Goal: Information Seeking & Learning: Learn about a topic

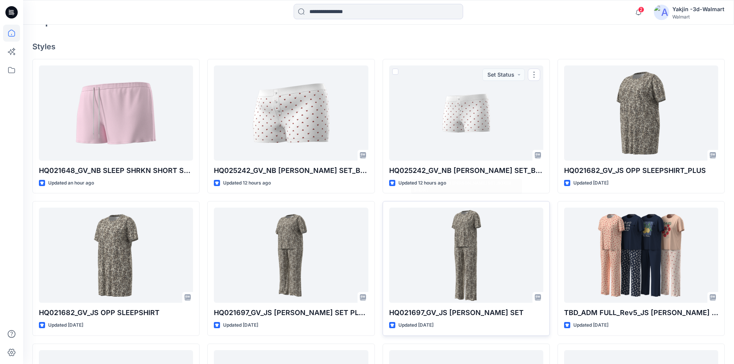
scroll to position [249, 0]
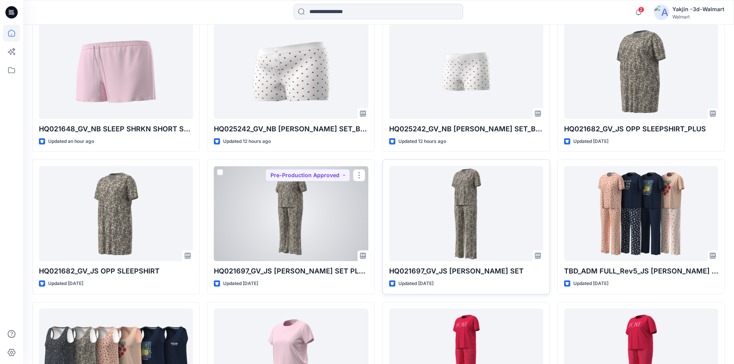
click at [449, 220] on div at bounding box center [466, 213] width 154 height 95
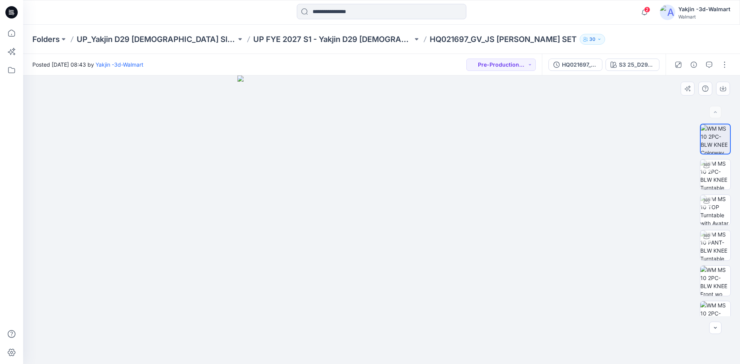
click at [484, 169] on img at bounding box center [381, 220] width 289 height 289
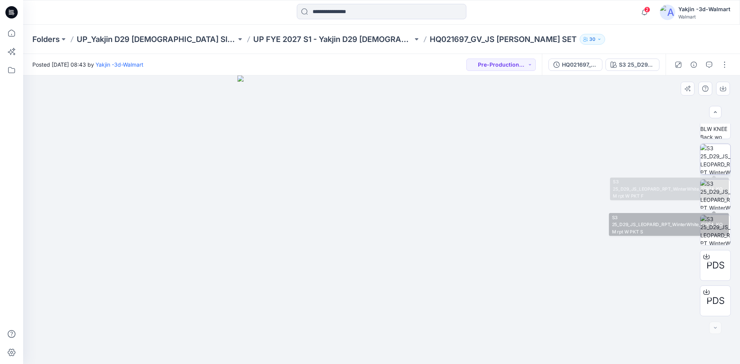
click at [706, 154] on img at bounding box center [715, 159] width 30 height 30
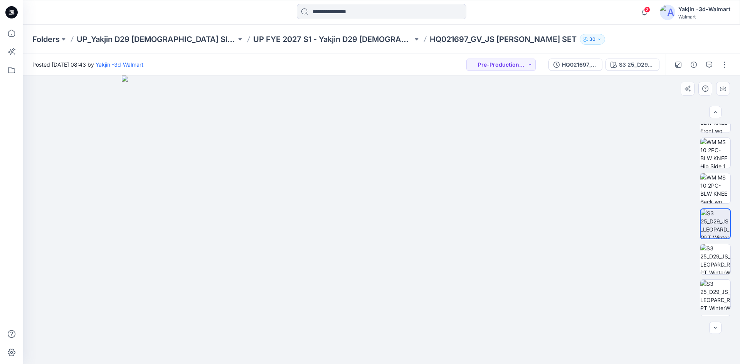
scroll to position [151, 0]
click at [430, 86] on img at bounding box center [381, 220] width 519 height 289
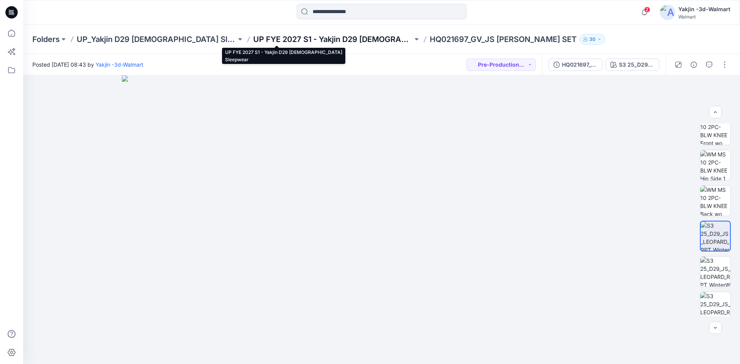
click at [334, 41] on p "UP FYE 2027 S1 - Yakjin D29 Ladies Sleepwear" at bounding box center [332, 39] width 159 height 11
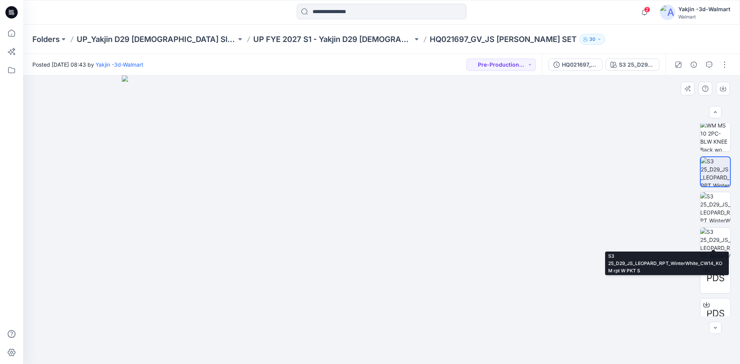
scroll to position [228, 0]
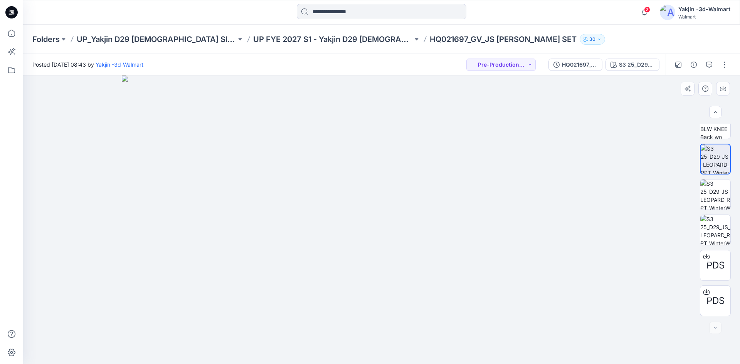
click at [636, 127] on img at bounding box center [381, 220] width 519 height 289
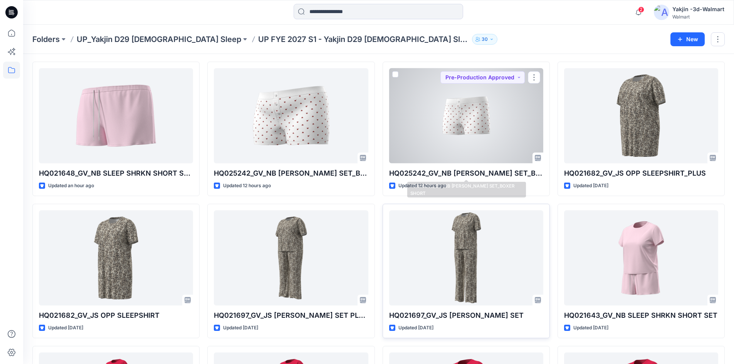
scroll to position [39, 0]
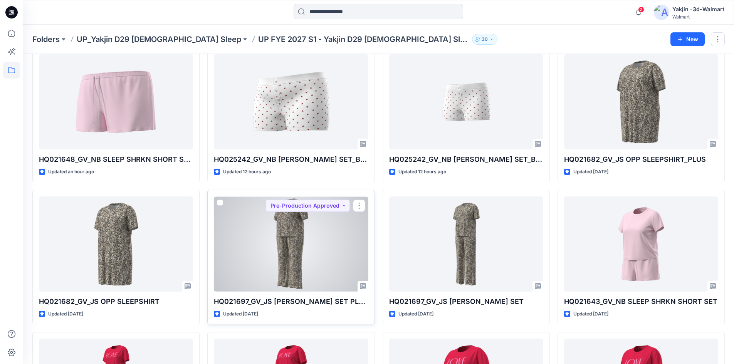
click at [297, 256] on div at bounding box center [291, 243] width 154 height 95
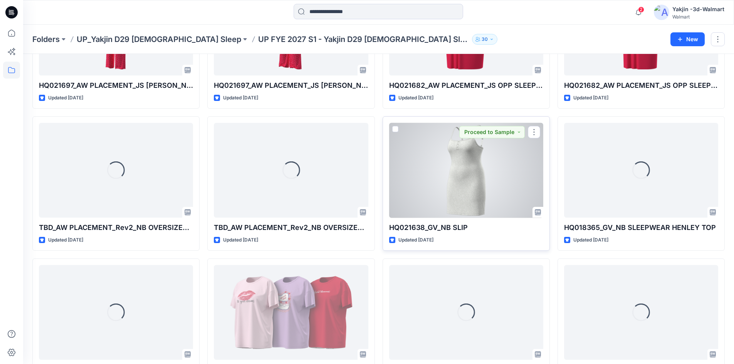
scroll to position [409, 0]
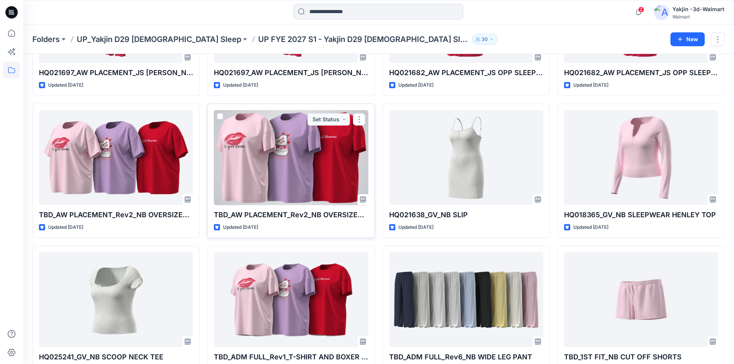
click at [315, 188] on div at bounding box center [291, 157] width 154 height 95
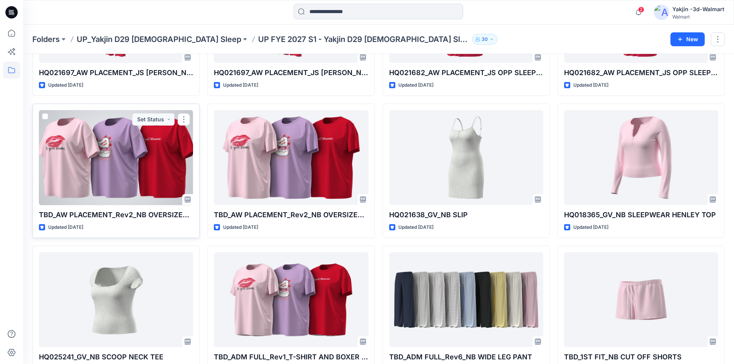
click at [150, 157] on div at bounding box center [116, 157] width 154 height 95
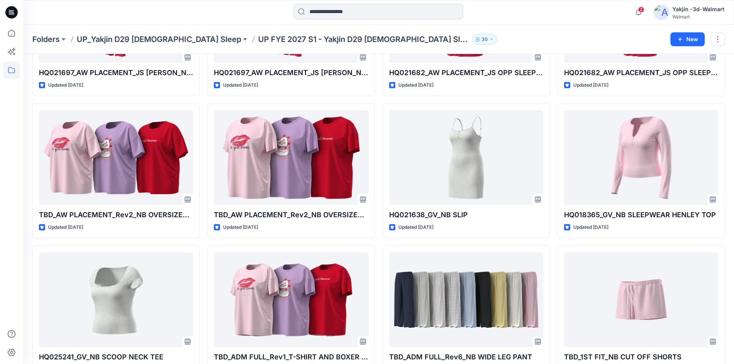
drag, startPoint x: 504, startPoint y: 8, endPoint x: 426, endPoint y: 6, distance: 78.6
click at [504, 8] on div at bounding box center [378, 12] width 355 height 17
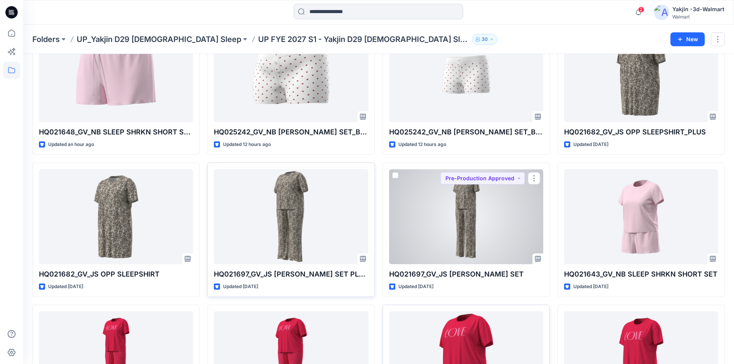
scroll to position [0, 0]
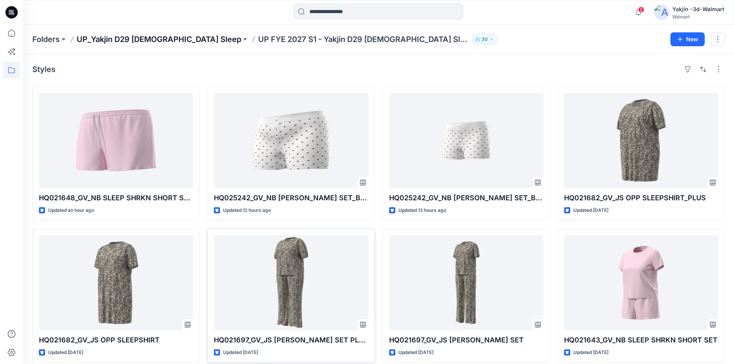
click at [146, 42] on p "UP_Yakjin D29 [DEMOGRAPHIC_DATA] Sleep" at bounding box center [159, 39] width 164 height 11
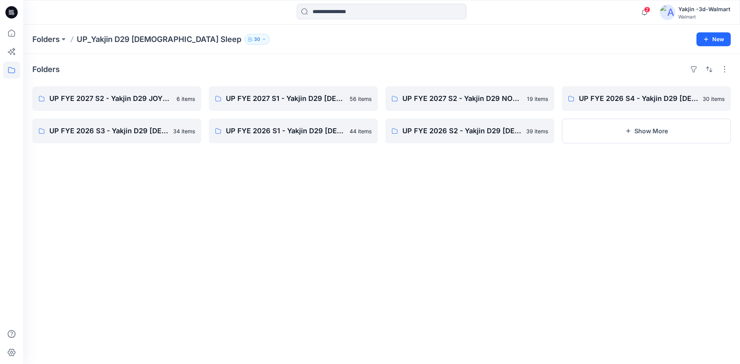
click at [407, 267] on div "Folders UP FYE 2027 S2 - Yakjin D29 JOYSPUN Ladies Sleepwear 6 items UP FYE 202…" at bounding box center [381, 209] width 716 height 310
click at [414, 215] on div "Folders UP FYE 2027 S2 - Yakjin D29 JOYSPUN Ladies Sleepwear 6 items UP FYE 202…" at bounding box center [381, 209] width 716 height 310
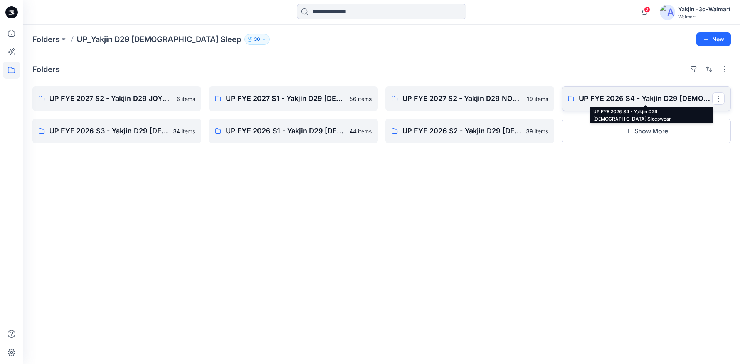
click at [647, 102] on p "UP FYE 2026 S4 - Yakjin D29 Ladies Sleepwear" at bounding box center [645, 98] width 133 height 11
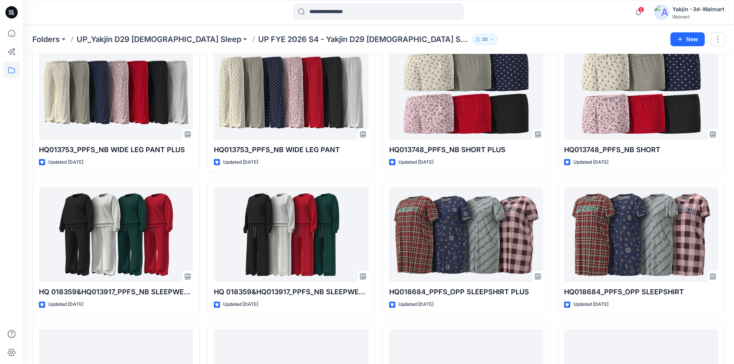
scroll to position [448, 0]
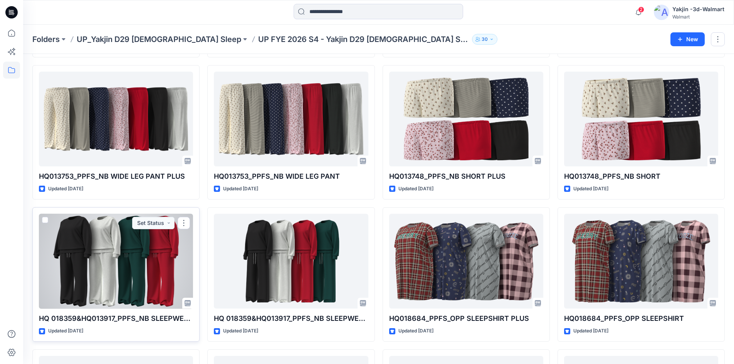
click at [119, 272] on div at bounding box center [116, 261] width 154 height 95
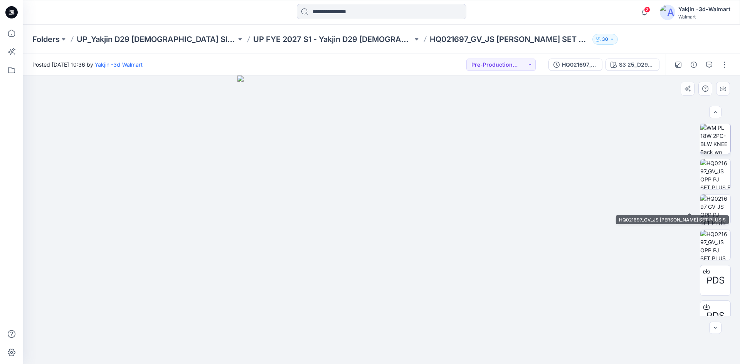
scroll to position [154, 0]
click at [714, 198] on img at bounding box center [715, 198] width 30 height 30
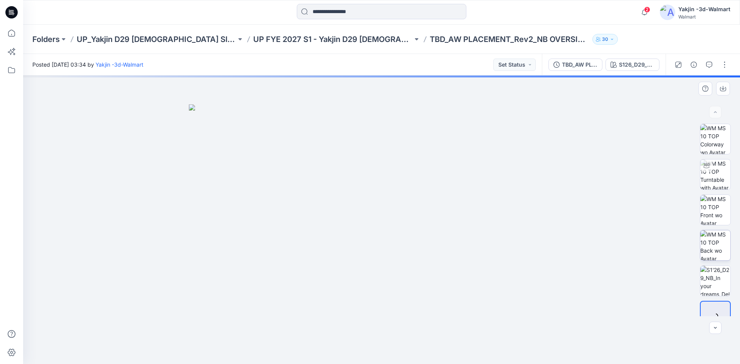
scroll to position [15, 0]
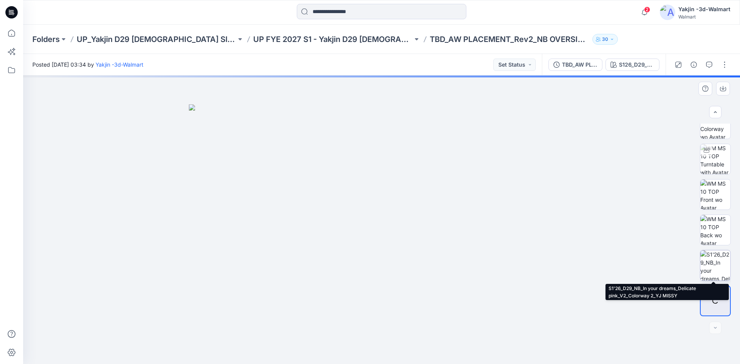
click at [712, 259] on img at bounding box center [715, 265] width 30 height 30
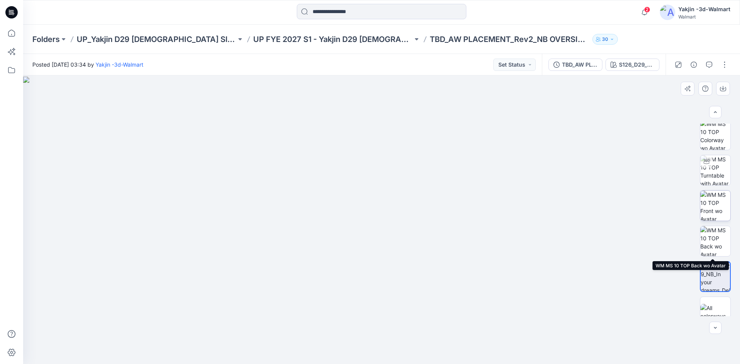
scroll to position [0, 0]
click at [612, 237] on img at bounding box center [381, 221] width 716 height 288
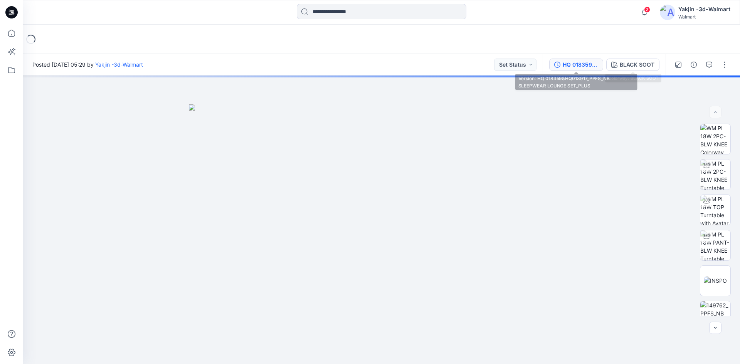
click at [594, 67] on div "HQ 018359&HQ013917_PPFS_NB SLEEPWEAR LOUNGE SET_PLUS" at bounding box center [579, 64] width 35 height 8
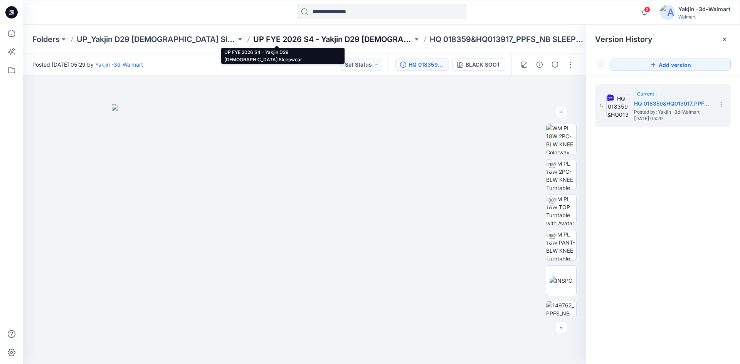
click at [340, 38] on p "UP FYE 2026 S4 - Yakjin D29 [DEMOGRAPHIC_DATA] Sleepwear" at bounding box center [332, 39] width 159 height 11
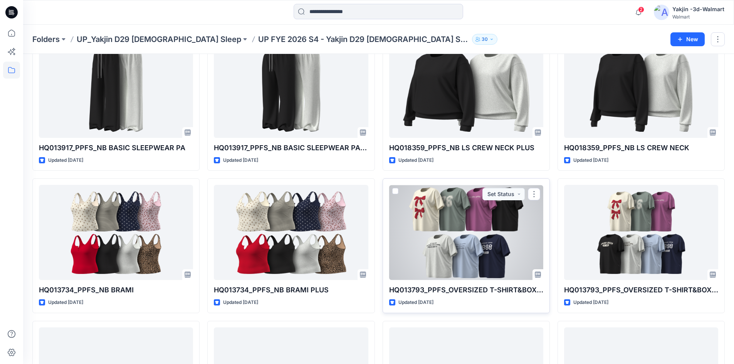
scroll to position [178, 0]
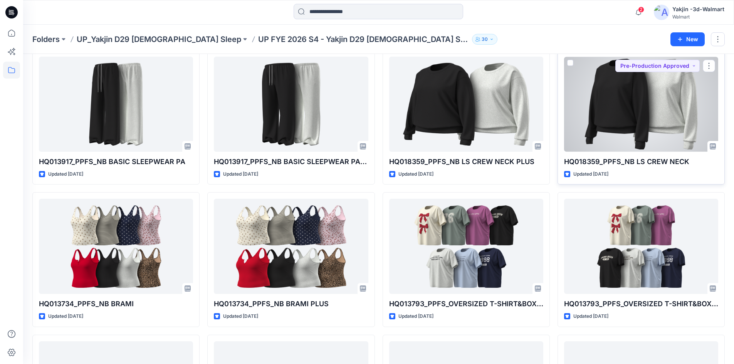
click at [664, 119] on div at bounding box center [641, 104] width 154 height 95
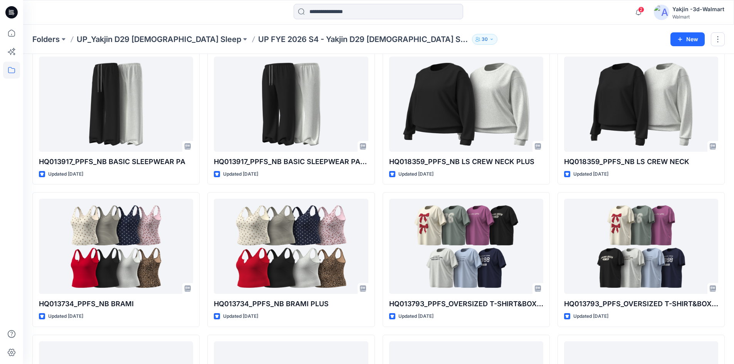
click at [15, 6] on icon at bounding box center [11, 12] width 12 height 25
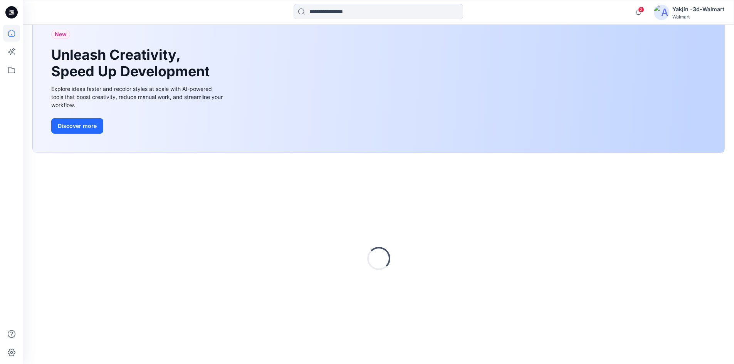
scroll to position [178, 0]
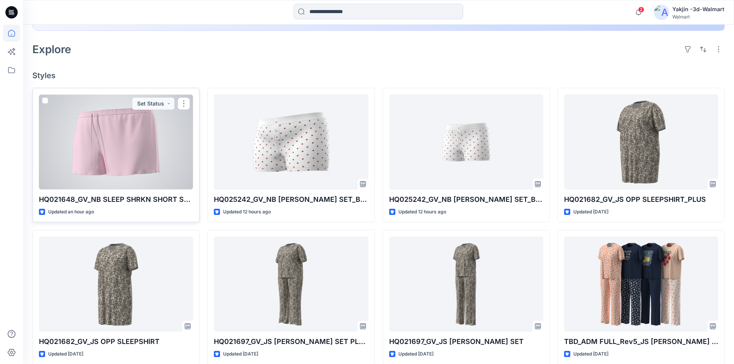
click at [170, 174] on div at bounding box center [116, 141] width 154 height 95
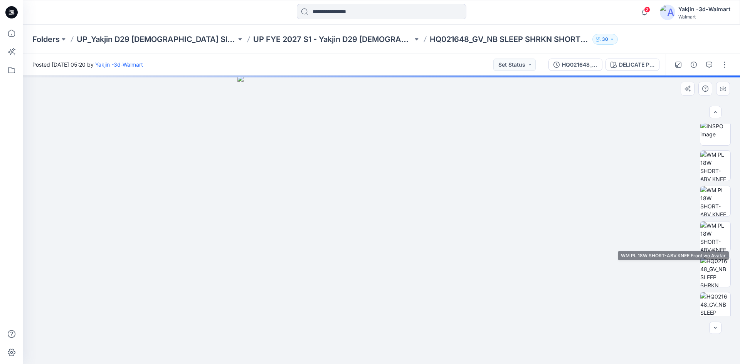
scroll to position [157, 0]
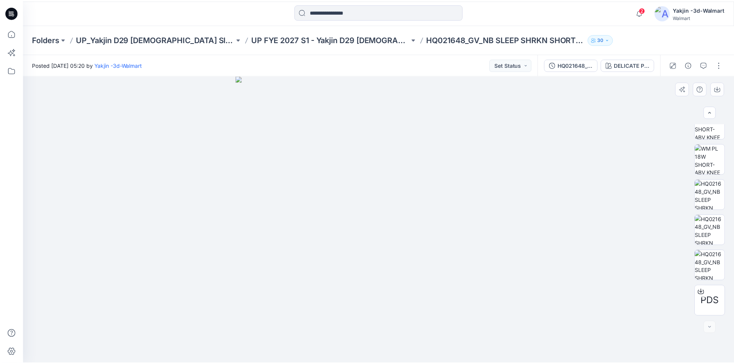
scroll to position [178, 0]
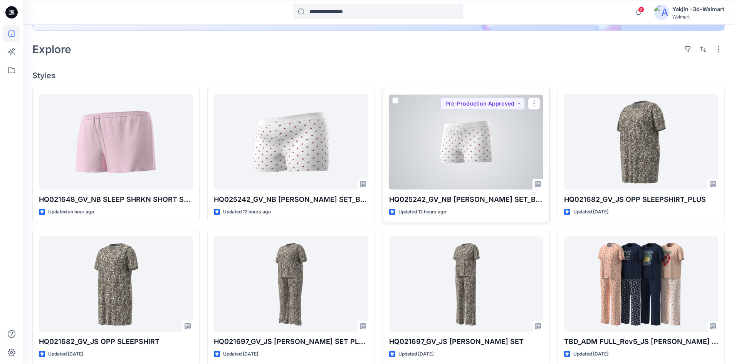
click at [471, 155] on div at bounding box center [466, 141] width 154 height 95
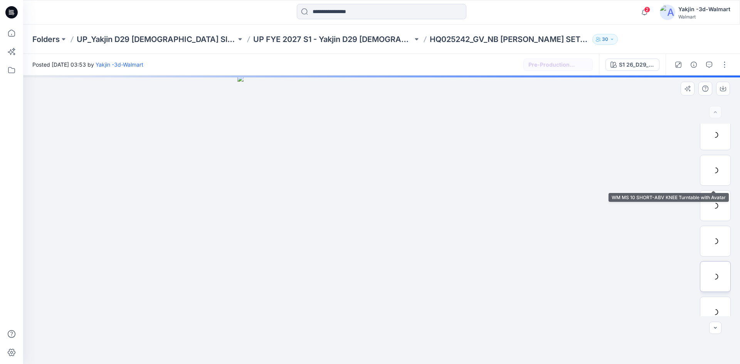
scroll to position [157, 0]
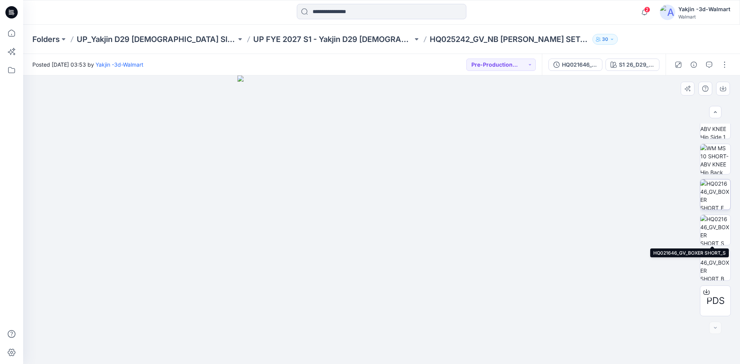
click at [715, 197] on img at bounding box center [715, 195] width 30 height 30
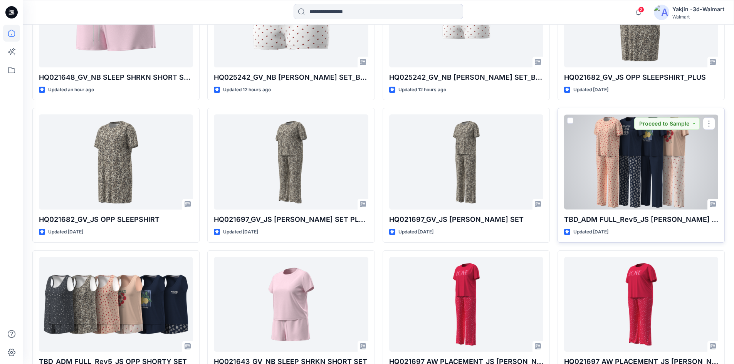
scroll to position [320, 0]
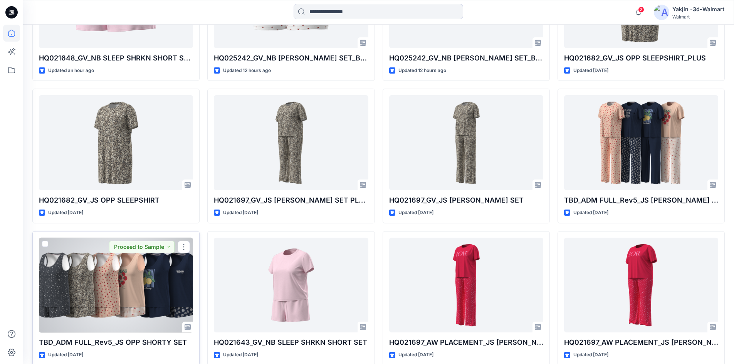
click at [154, 282] on div at bounding box center [116, 285] width 154 height 95
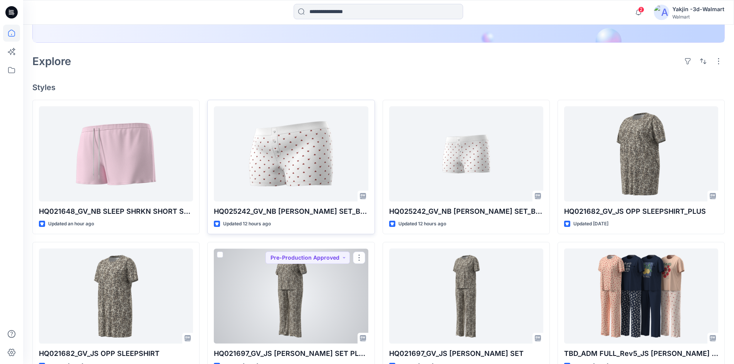
scroll to position [166, 0]
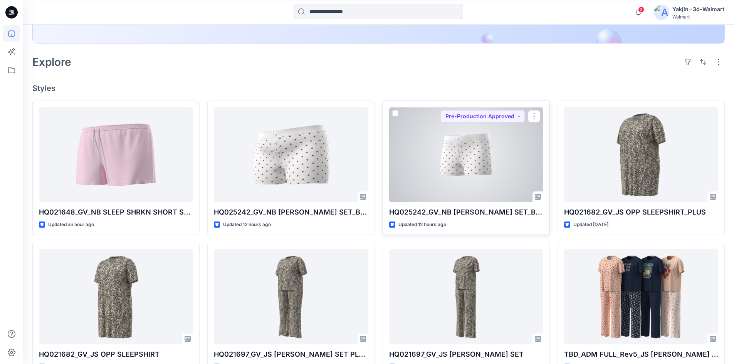
click at [450, 168] on div at bounding box center [466, 154] width 154 height 95
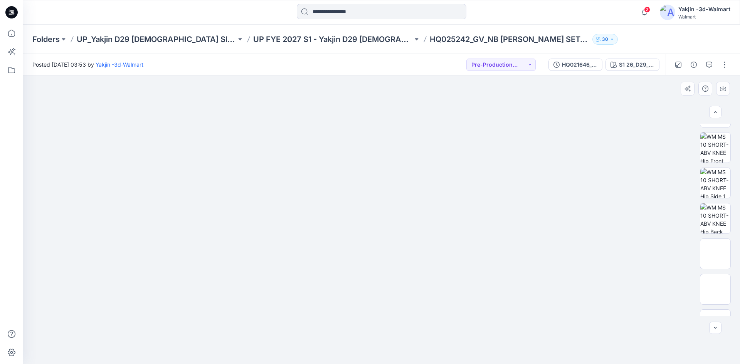
scroll to position [154, 0]
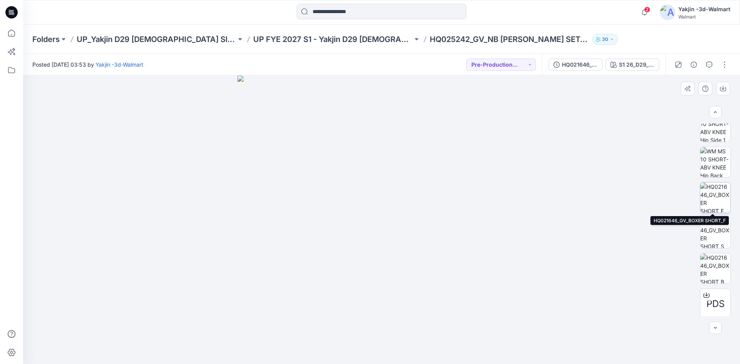
click at [712, 191] on img at bounding box center [715, 198] width 30 height 30
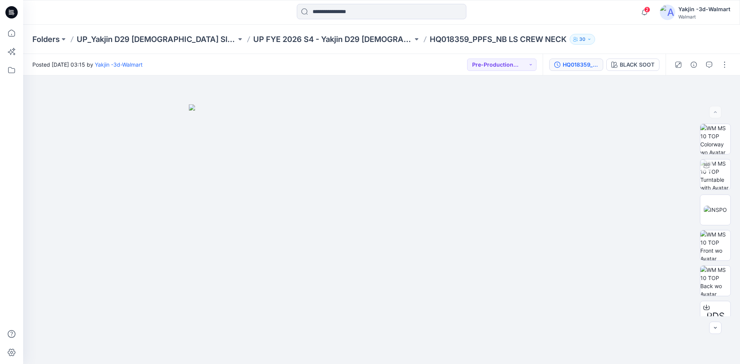
click at [570, 67] on div "HQ018359_PPFS_NB LS CREW NECK" at bounding box center [579, 64] width 35 height 8
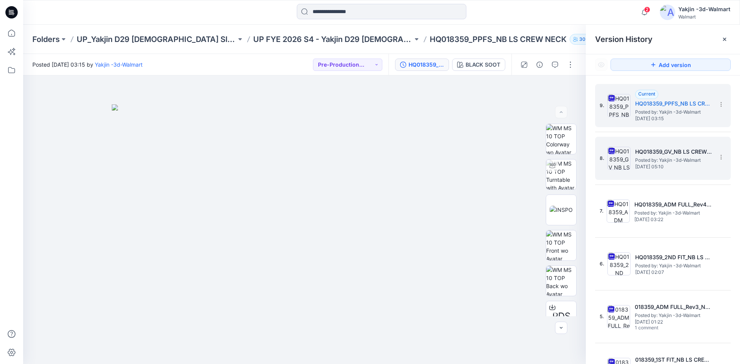
click at [678, 154] on h5 "HQ018359_GV_NB LS CREW NECK" at bounding box center [673, 151] width 77 height 9
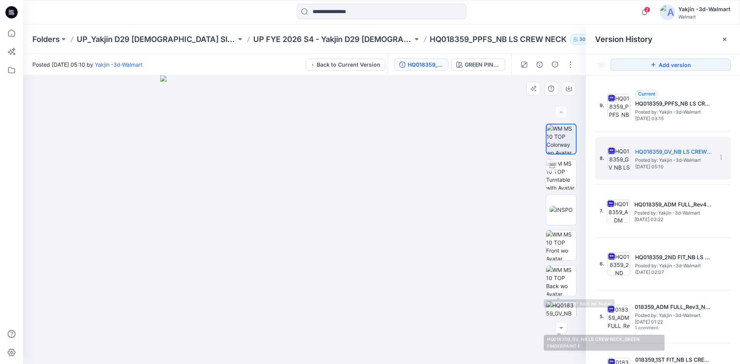
click at [564, 306] on img at bounding box center [561, 316] width 30 height 30
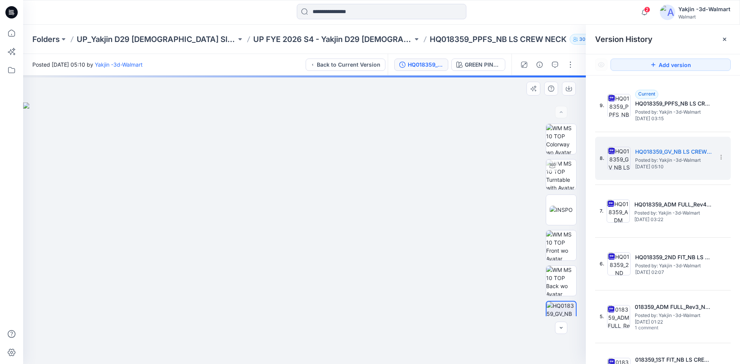
click at [471, 286] on img at bounding box center [304, 233] width 562 height 262
click at [728, 42] on div at bounding box center [724, 39] width 12 height 12
